Goal: Check status: Check status

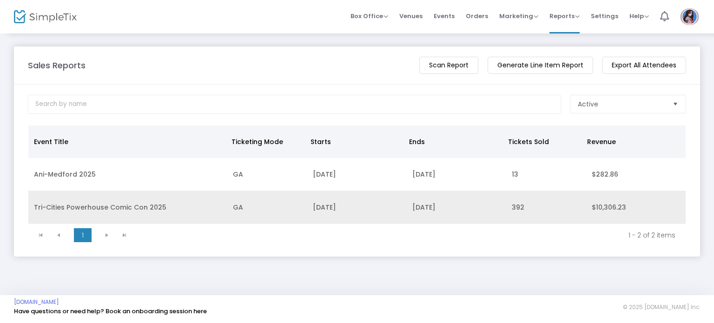
click at [72, 197] on td "Tri-Cities Powerhouse Comic Con 2025" at bounding box center [127, 207] width 199 height 33
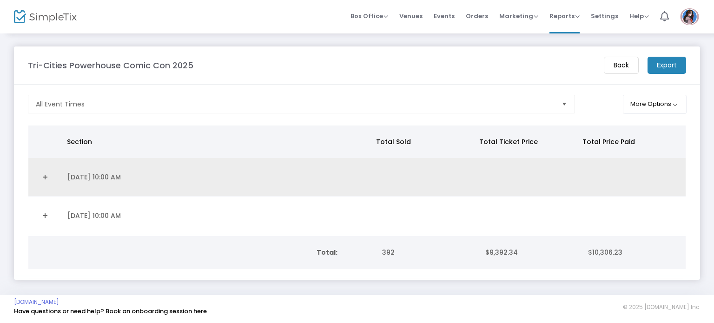
click at [48, 174] on link "Expand Details" at bounding box center [45, 177] width 22 height 15
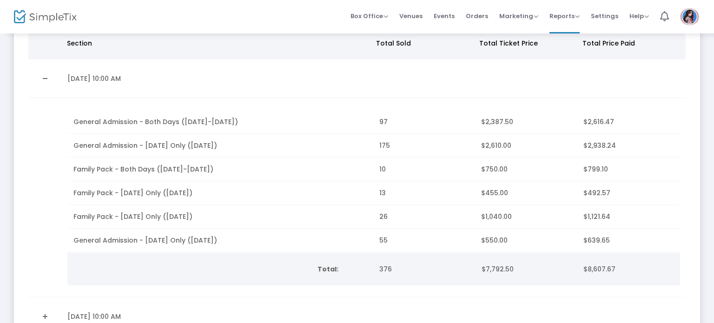
scroll to position [102, 0]
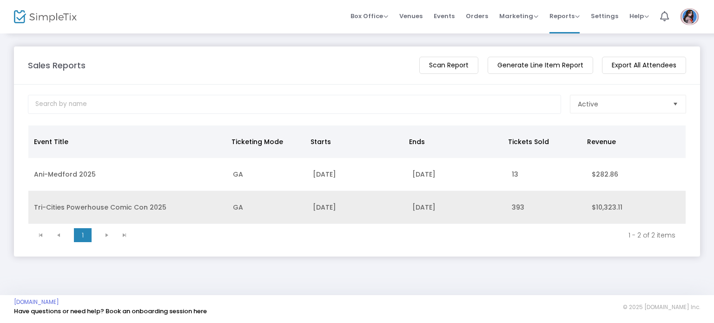
click at [130, 204] on td "Tri-Cities Powerhouse Comic Con 2025" at bounding box center [127, 207] width 199 height 33
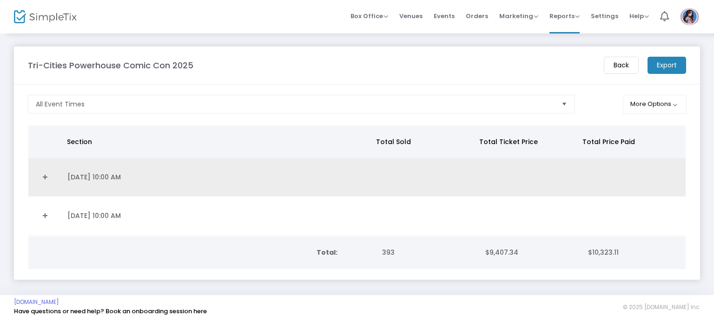
click at [49, 183] on link "Expand Details" at bounding box center [45, 177] width 22 height 15
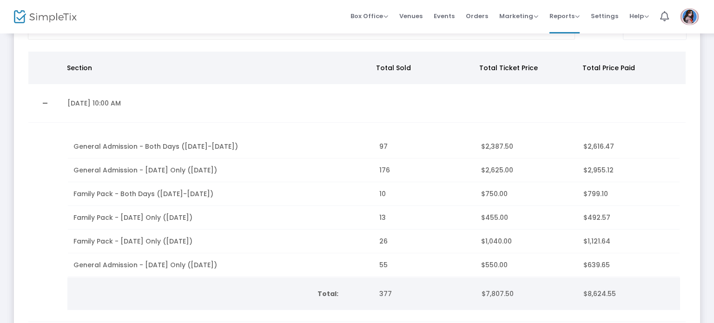
scroll to position [74, 0]
